Goal: Register for event/course

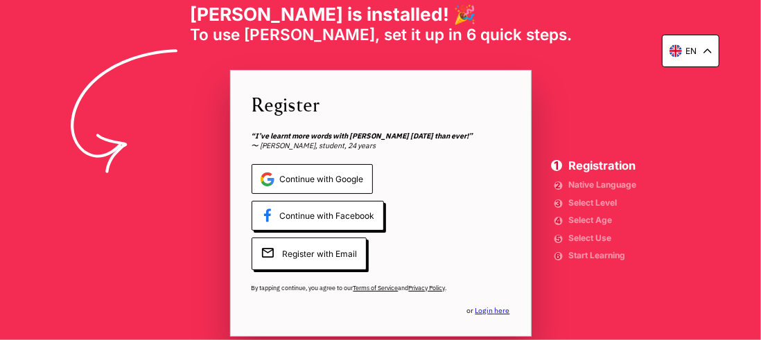
click at [334, 184] on span "Continue with Google" at bounding box center [312, 179] width 121 height 30
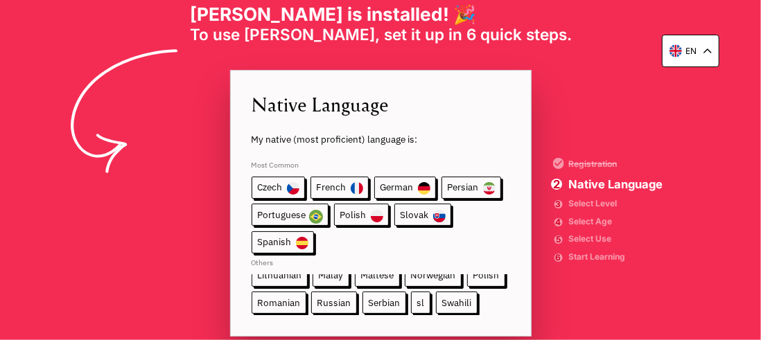
scroll to position [175, 0]
click at [311, 294] on span "Russian" at bounding box center [334, 301] width 46 height 22
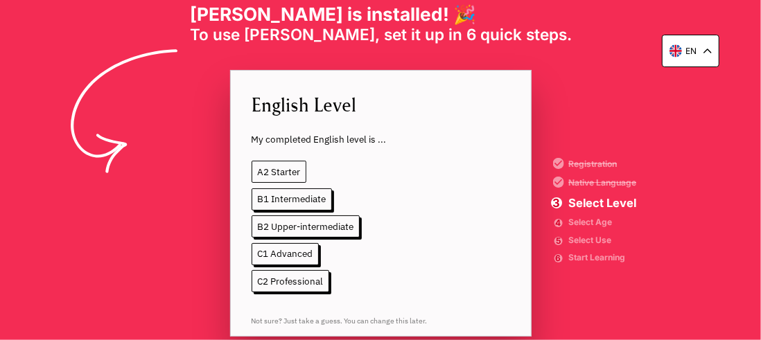
click at [279, 170] on span "A2 Starter" at bounding box center [279, 172] width 55 height 22
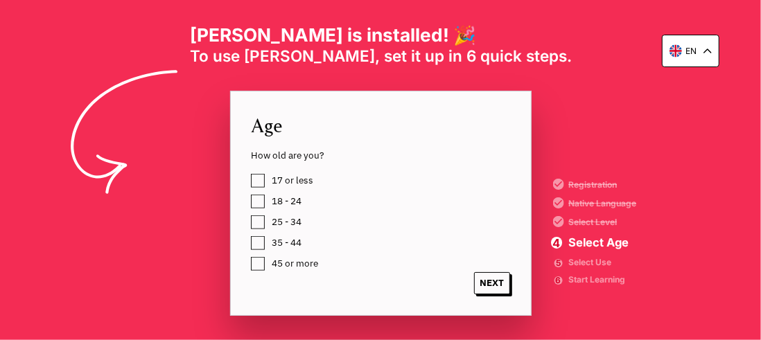
click at [268, 245] on label "35 - 44" at bounding box center [285, 242] width 35 height 17
click at [489, 287] on span "NEXT" at bounding box center [492, 283] width 36 height 22
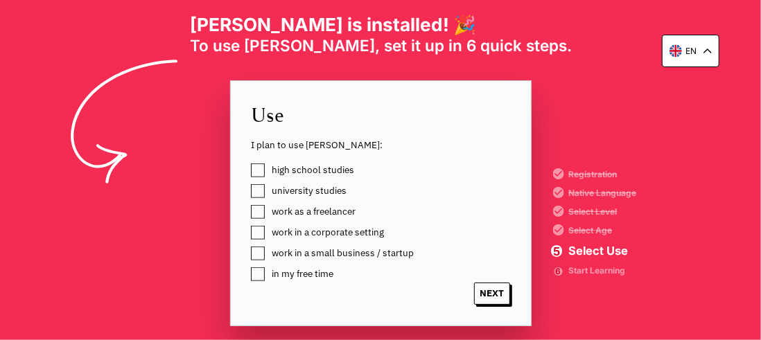
click at [268, 192] on label "university studies" at bounding box center [308, 190] width 80 height 17
click at [487, 290] on span "NEXT" at bounding box center [492, 294] width 36 height 22
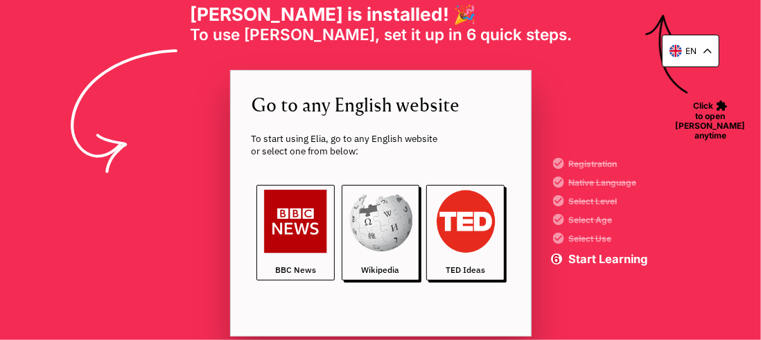
click at [313, 269] on span "BBC News" at bounding box center [295, 270] width 41 height 11
click at [575, 254] on span "Start Learning" at bounding box center [607, 260] width 79 height 12
click at [314, 245] on img at bounding box center [295, 221] width 63 height 63
click at [289, 243] on img at bounding box center [295, 221] width 63 height 63
